Goal: Information Seeking & Learning: Learn about a topic

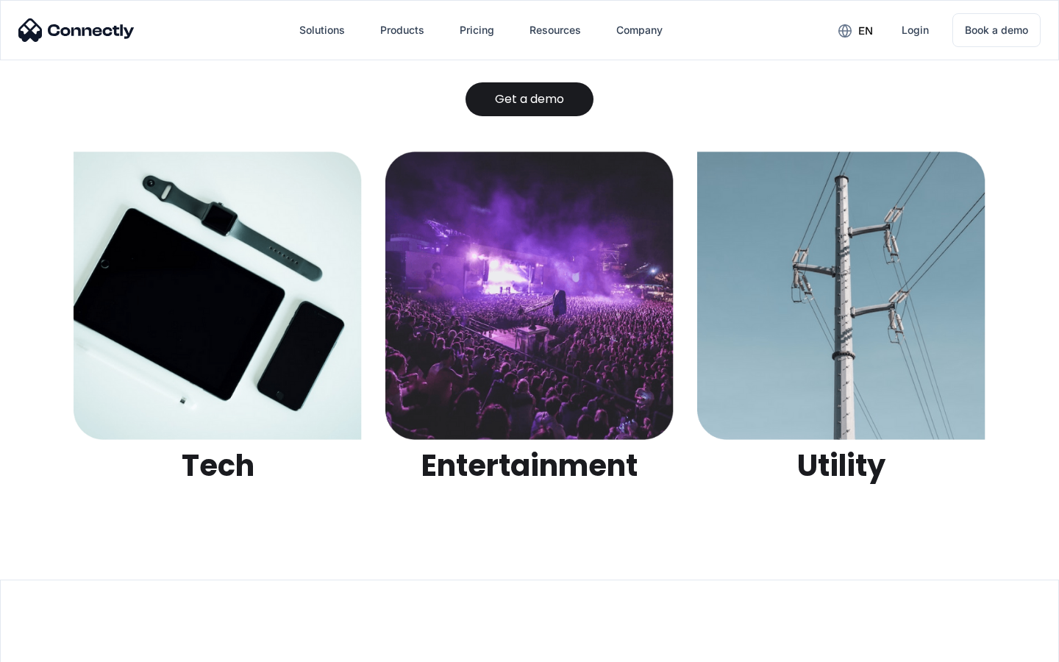
scroll to position [4639, 0]
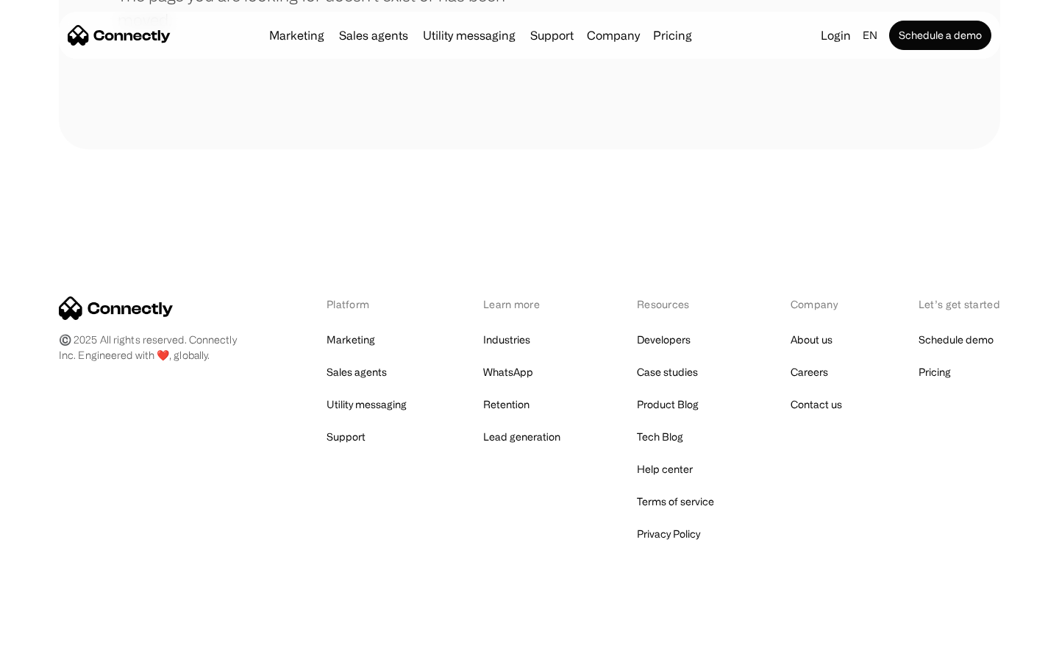
scroll to position [268, 0]
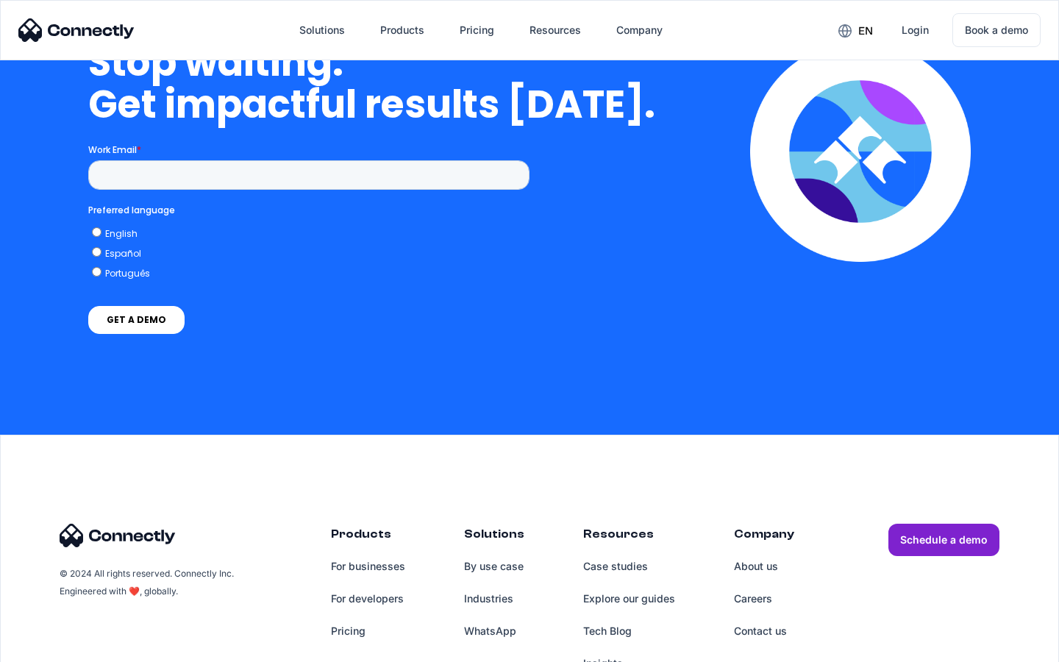
scroll to position [3731, 0]
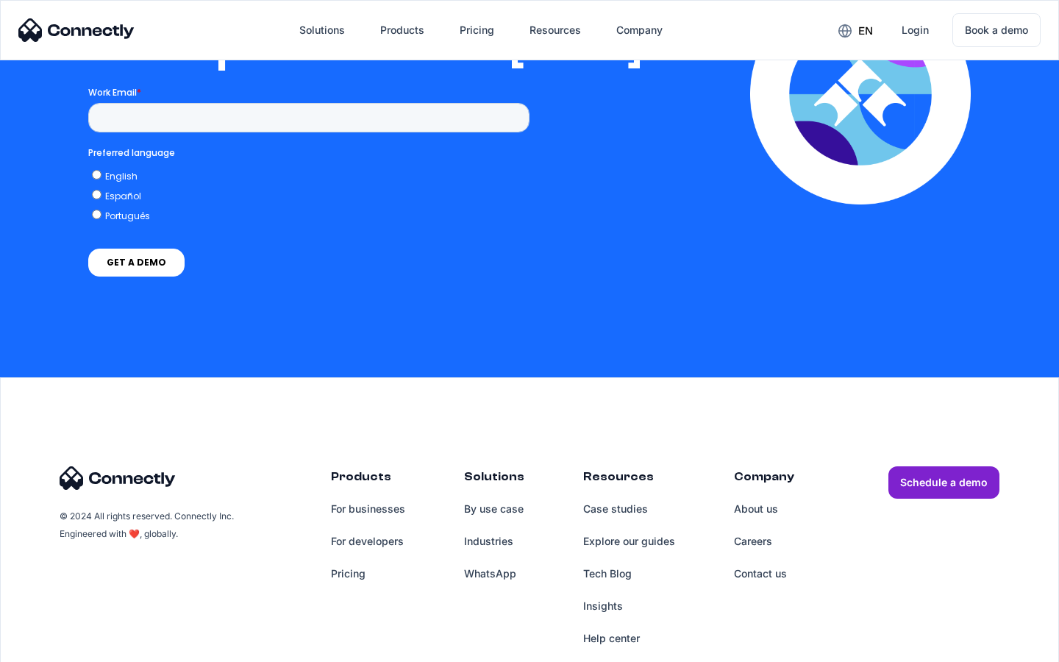
scroll to position [2991, 0]
